Goal: Transaction & Acquisition: Subscribe to service/newsletter

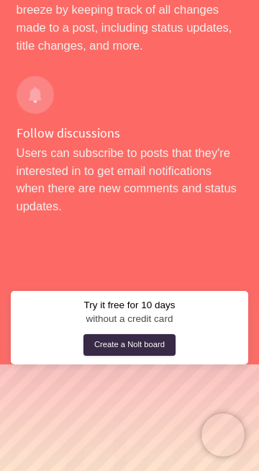
scroll to position [5971, 0]
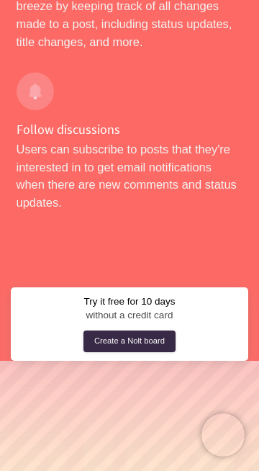
copy div "eatures Integrations Pricing"
click at [152, 330] on link "Create a Nolt board" at bounding box center [129, 341] width 92 height 22
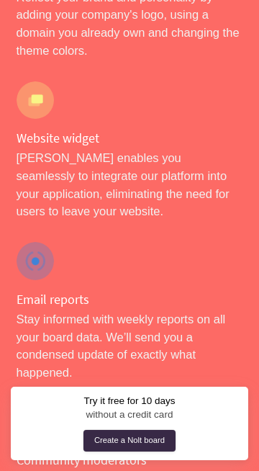
scroll to position [3224, 0]
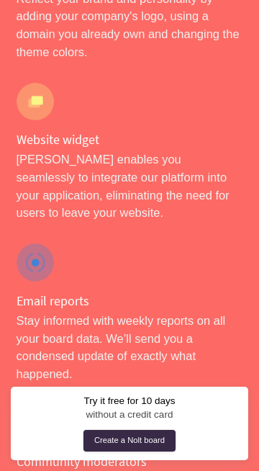
click at [72, 243] on div "Email reports Stay informed with weekly reports on all your board data. We’ll s…" at bounding box center [130, 323] width 227 height 161
click at [43, 243] on div at bounding box center [36, 262] width 38 height 38
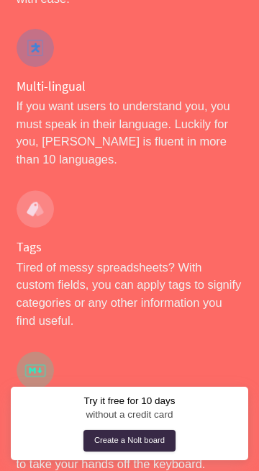
scroll to position [4071, 0]
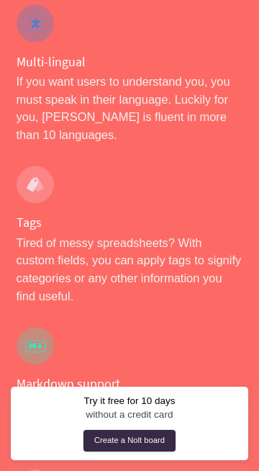
click at [138, 452] on link "Create a Nolt board" at bounding box center [129, 441] width 92 height 22
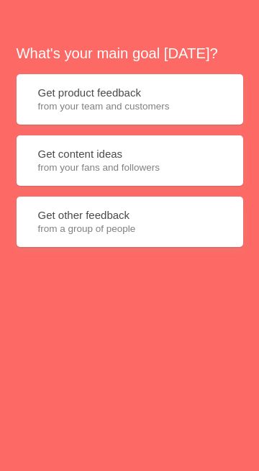
click at [158, 77] on button "Get product feedback from your team and customers" at bounding box center [130, 99] width 227 height 50
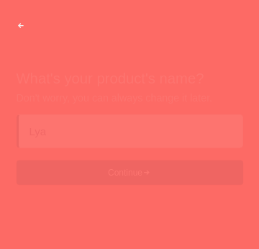
type input "Lyar"
click at [124, 148] on button "Continue" at bounding box center [130, 147] width 227 height 24
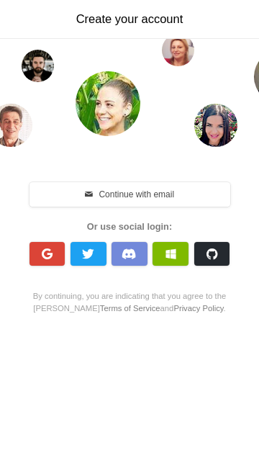
click at [132, 258] on span "button" at bounding box center [129, 254] width 15 height 12
click at [96, 249] on button "button" at bounding box center [89, 254] width 36 height 24
click at [82, 267] on div at bounding box center [89, 254] width 36 height 30
